Goal: Information Seeking & Learning: Understand process/instructions

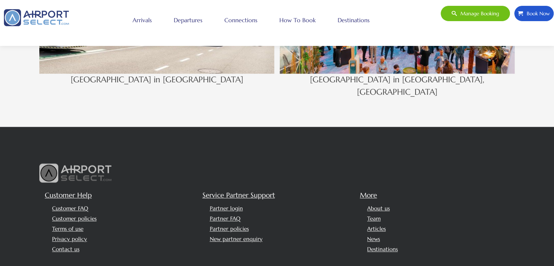
scroll to position [822, 0]
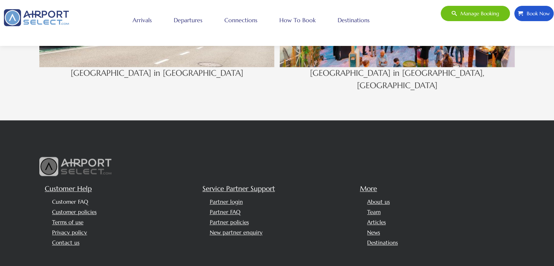
click at [72, 198] on link "Customer FAQ" at bounding box center [70, 201] width 36 height 7
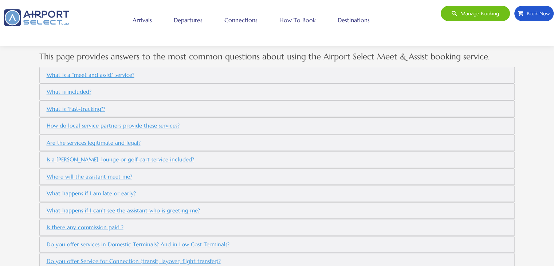
scroll to position [229, 0]
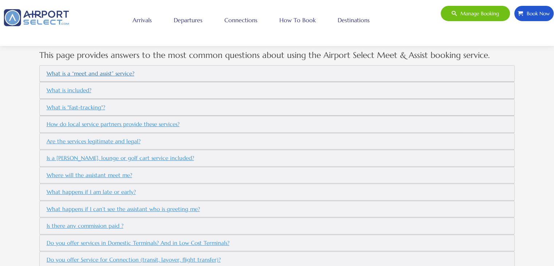
click at [120, 72] on button "What is a “meet and assist” service?" at bounding box center [90, 73] width 94 height 12
click at [71, 91] on button "What is included?" at bounding box center [68, 90] width 51 height 12
click at [496, 71] on h5 "What is a “meet and assist” service?" at bounding box center [276, 73] width 467 height 12
click at [106, 74] on button "What is a “meet and assist” service?" at bounding box center [90, 73] width 94 height 12
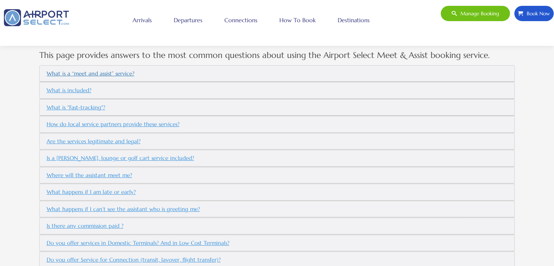
drag, startPoint x: 106, startPoint y: 74, endPoint x: 98, endPoint y: 75, distance: 8.4
click at [98, 75] on button "What is a “meet and assist” service?" at bounding box center [90, 73] width 94 height 12
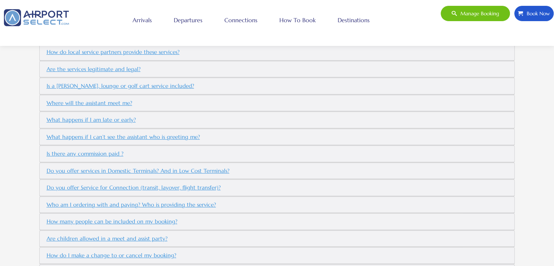
scroll to position [297, 0]
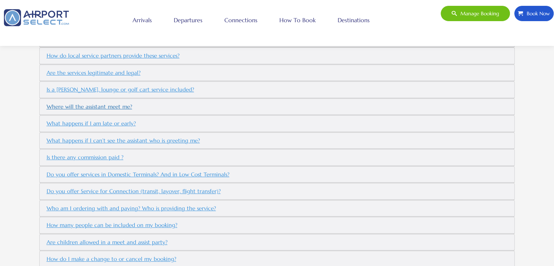
click at [98, 103] on button "Where will the assistant meet me?" at bounding box center [89, 107] width 92 height 12
click at [90, 123] on button "What happens if I am late or early?" at bounding box center [90, 123] width 95 height 12
click at [294, 202] on h5 "Who am I ordering with and paying? Who is providing the service?" at bounding box center [276, 208] width 467 height 12
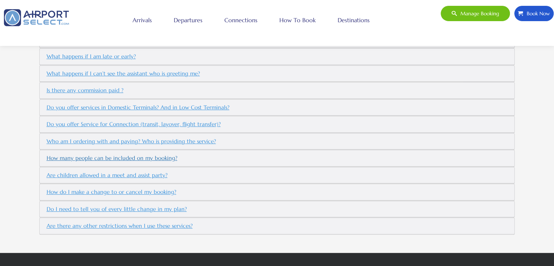
click at [140, 153] on button "How many people can be included on my booking?" at bounding box center [111, 158] width 137 height 12
click at [346, 135] on h5 "Who am I ordering with and paying? Who is providing the service?" at bounding box center [276, 141] width 467 height 12
